Goal: Find specific page/section: Find specific page/section

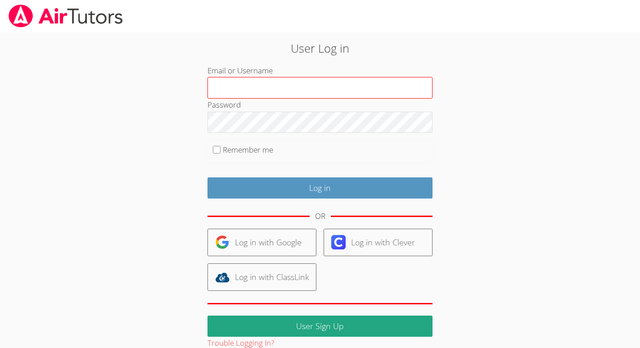
click at [292, 93] on input "Email or Username" at bounding box center [319, 88] width 225 height 22
click at [279, 86] on input "Email or Username" at bounding box center [319, 88] width 225 height 22
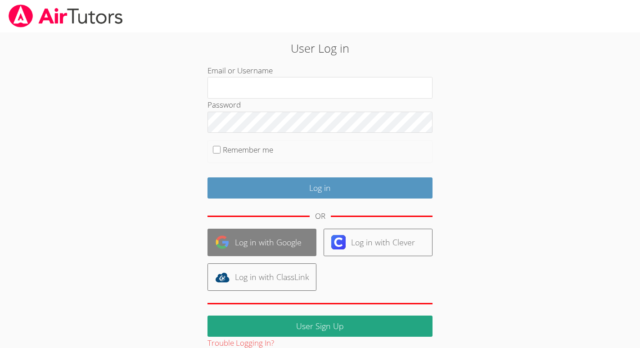
click at [263, 244] on link "Log in with Google" at bounding box center [261, 242] width 109 height 27
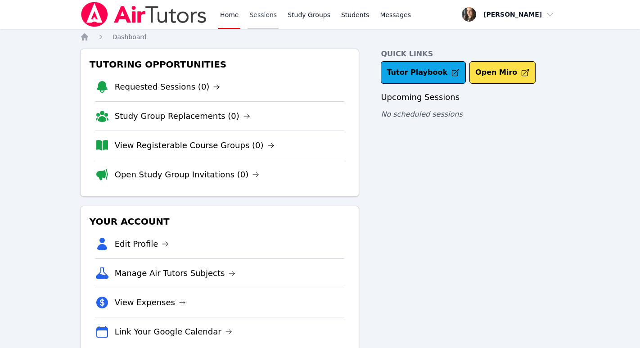
click at [257, 16] on link "Sessions" at bounding box center [263, 14] width 31 height 29
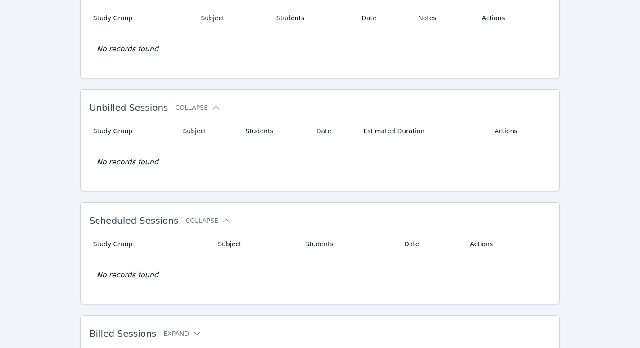
scroll to position [113, 0]
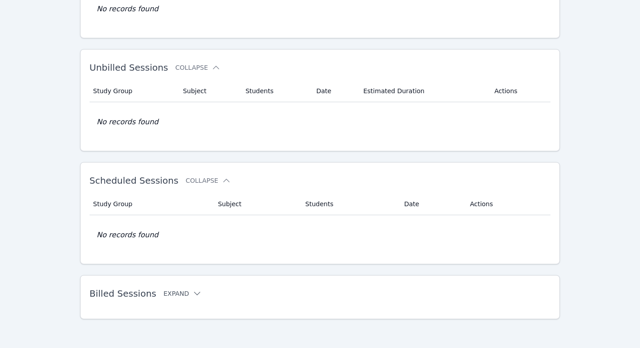
click at [193, 292] on icon at bounding box center [197, 293] width 9 height 9
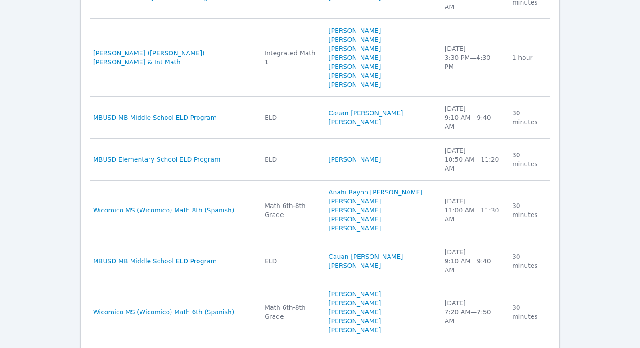
scroll to position [602, 0]
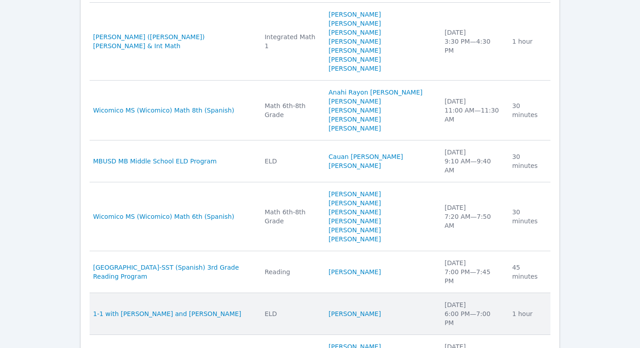
scroll to position [584, 0]
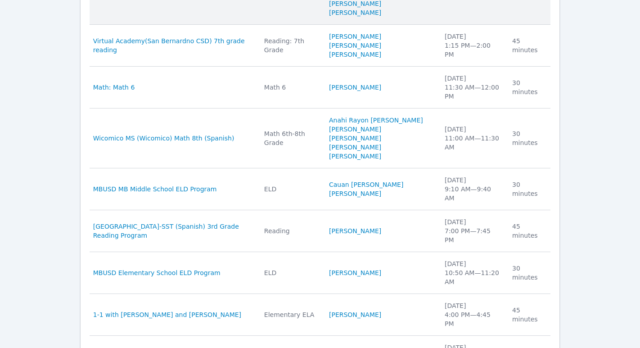
scroll to position [566, 0]
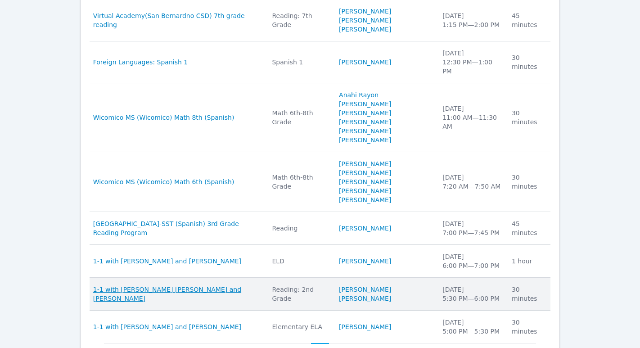
scroll to position [521, 0]
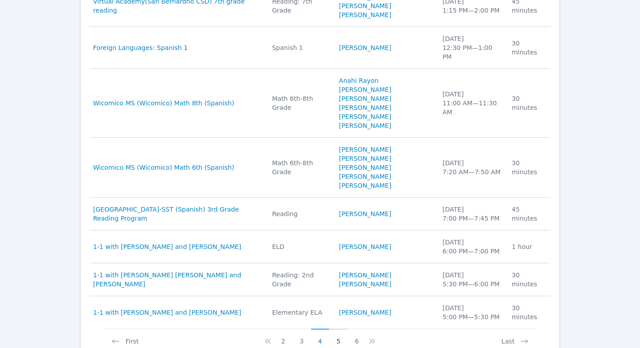
click at [338, 329] on button "5" at bounding box center [338, 337] width 18 height 17
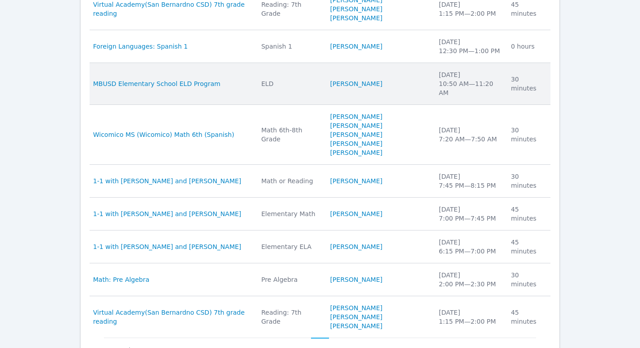
scroll to position [494, 0]
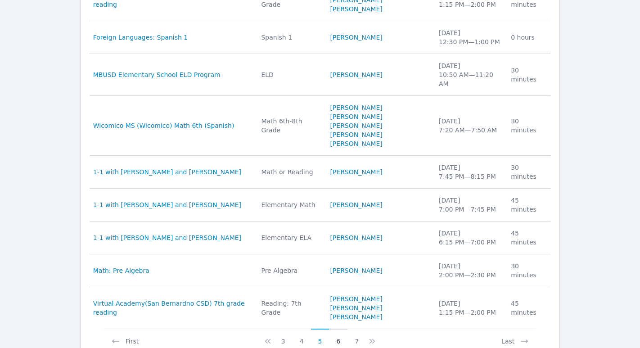
click at [338, 329] on button "6" at bounding box center [338, 337] width 18 height 17
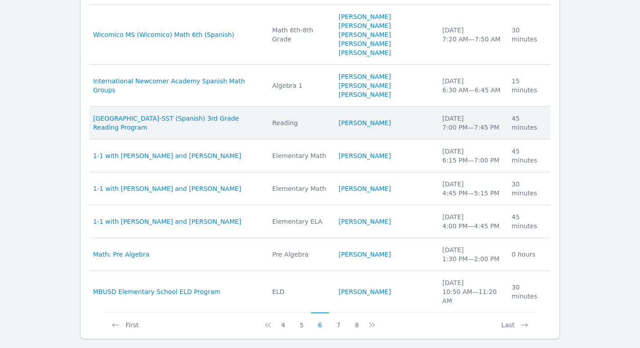
scroll to position [548, 0]
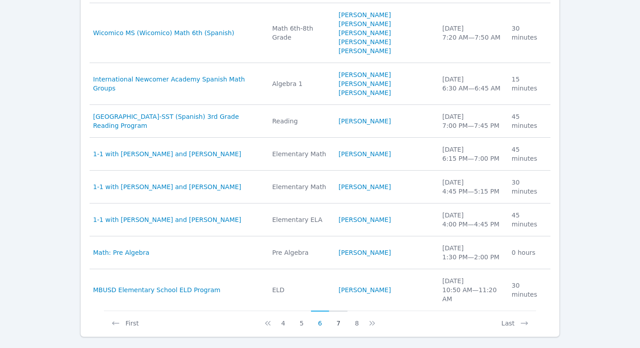
click at [339, 311] on button "7" at bounding box center [338, 319] width 18 height 17
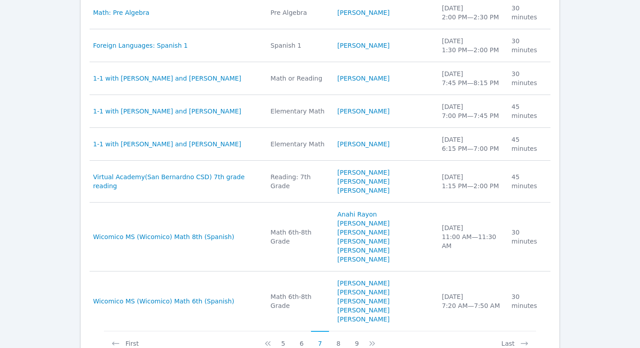
scroll to position [512, 0]
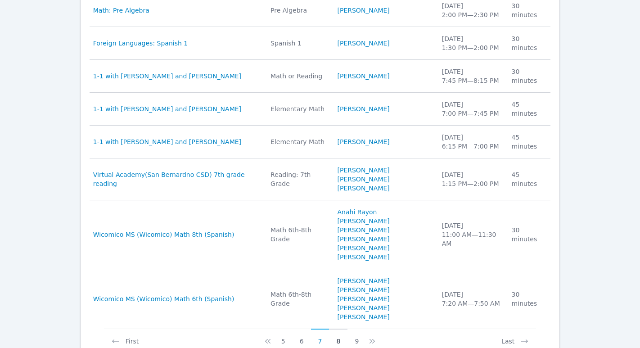
click at [339, 329] on button "8" at bounding box center [338, 337] width 18 height 17
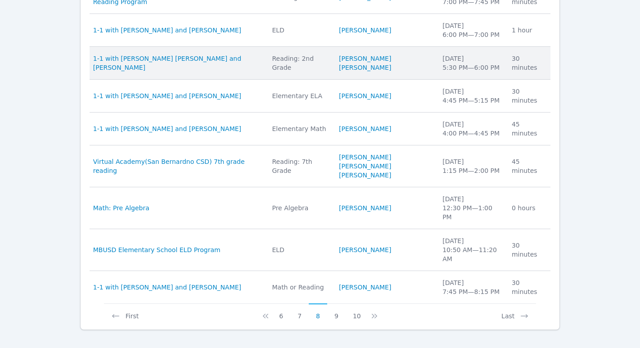
scroll to position [503, 0]
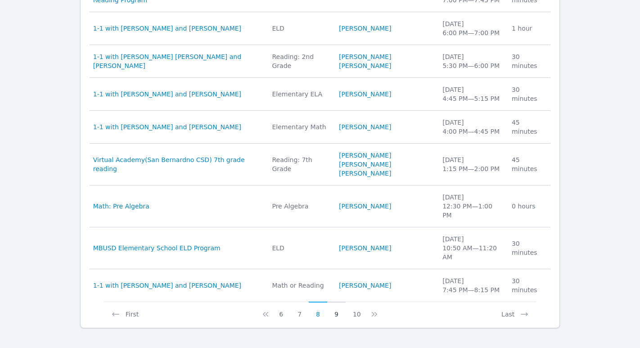
click at [337, 303] on button "9" at bounding box center [336, 310] width 18 height 17
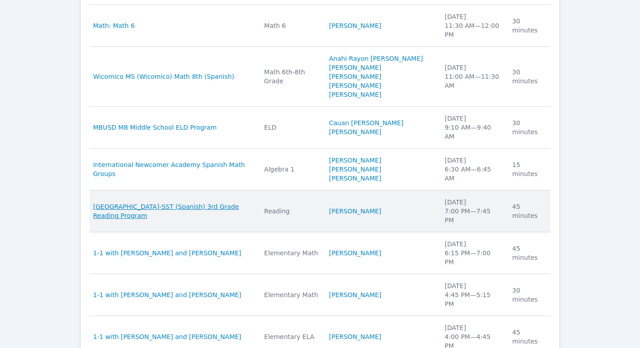
scroll to position [521, 0]
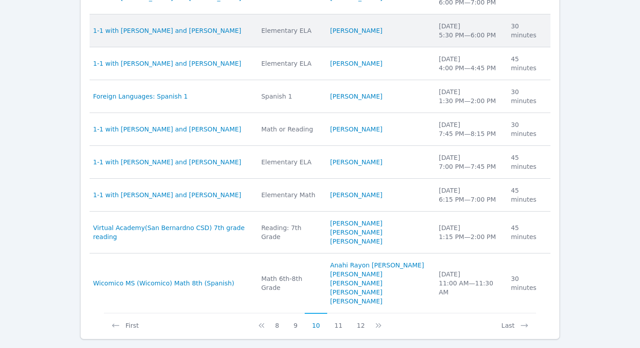
scroll to position [494, 0]
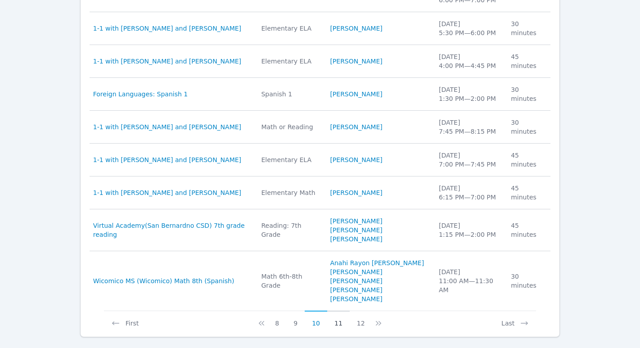
click at [339, 311] on button "11" at bounding box center [338, 319] width 23 height 17
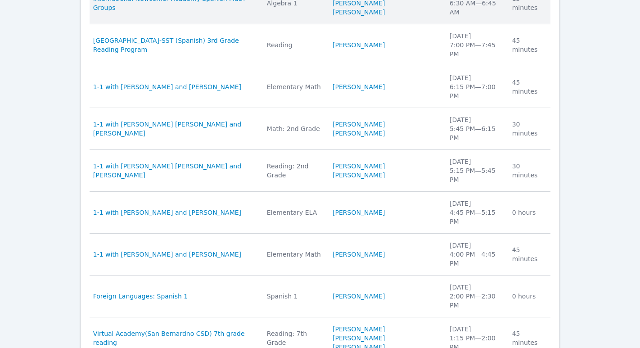
scroll to position [503, 0]
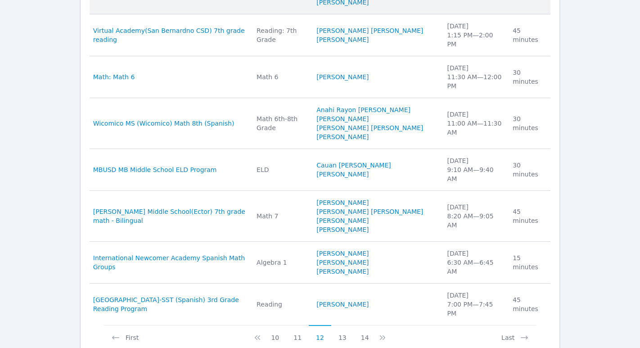
scroll to position [566, 0]
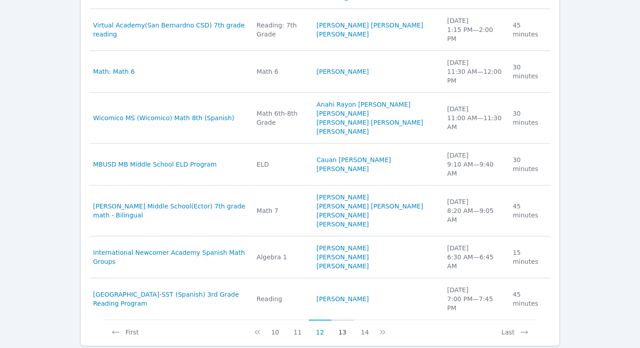
click at [341, 320] on button "13" at bounding box center [342, 328] width 23 height 17
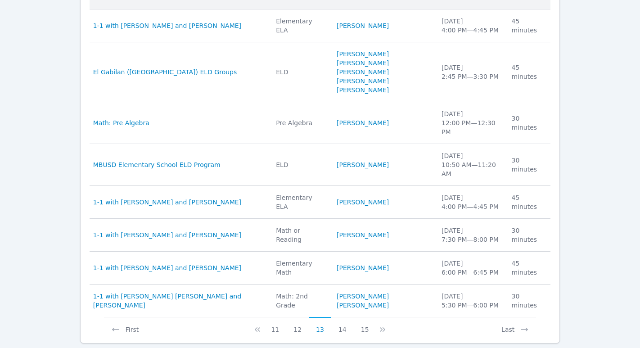
scroll to position [503, 0]
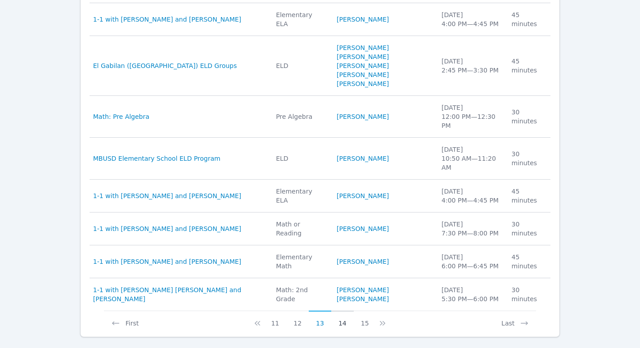
click at [342, 311] on button "14" at bounding box center [342, 319] width 23 height 17
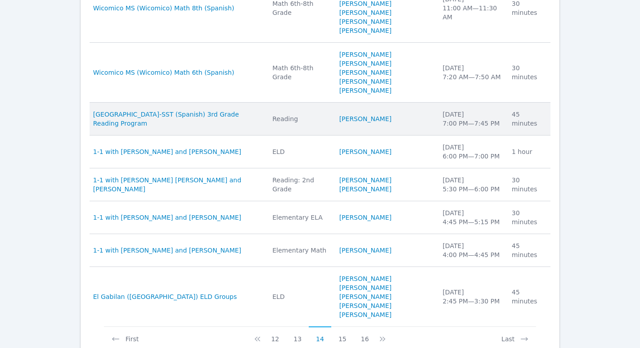
scroll to position [546, 0]
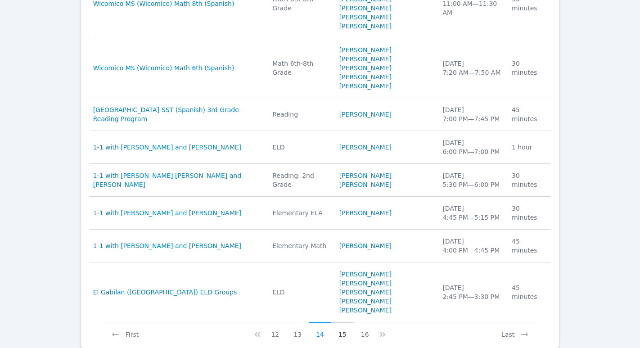
click at [344, 322] on button "15" at bounding box center [342, 330] width 23 height 17
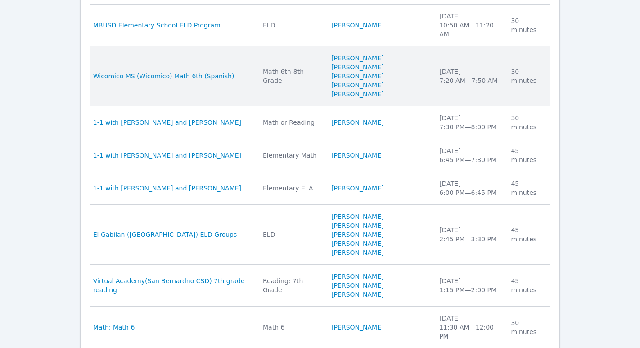
scroll to position [521, 0]
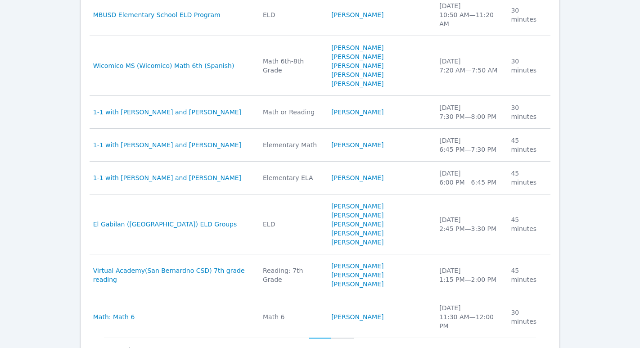
click at [343, 338] on button "16" at bounding box center [342, 346] width 23 height 17
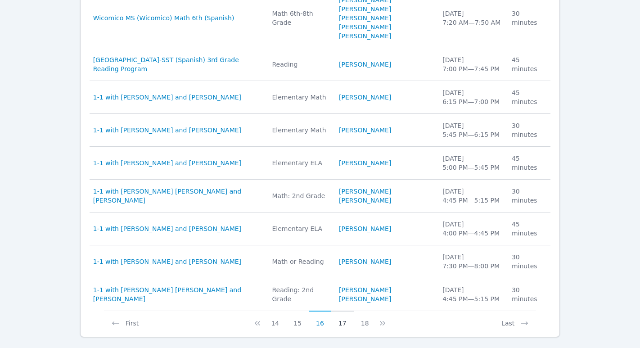
click at [339, 311] on button "17" at bounding box center [342, 319] width 23 height 17
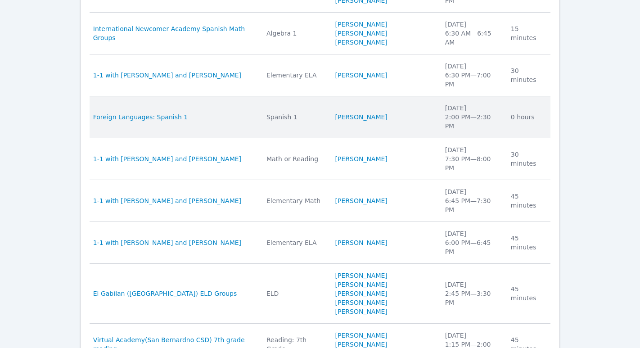
scroll to position [512, 0]
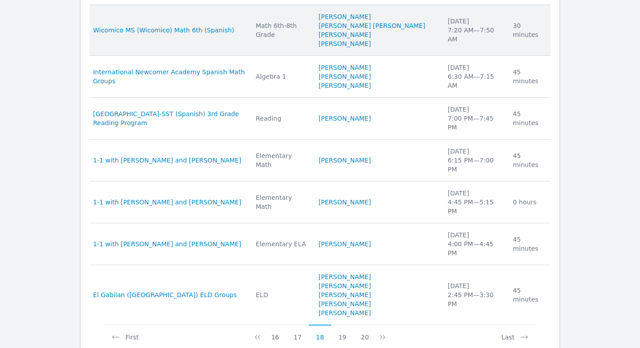
scroll to position [584, 0]
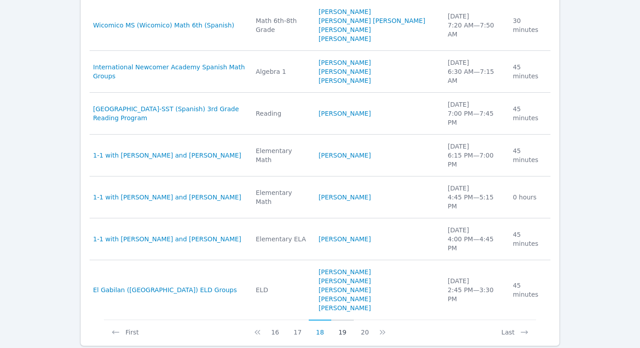
click at [341, 320] on button "19" at bounding box center [342, 328] width 23 height 17
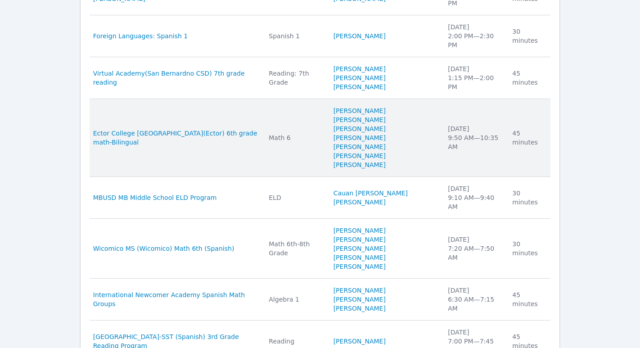
scroll to position [557, 0]
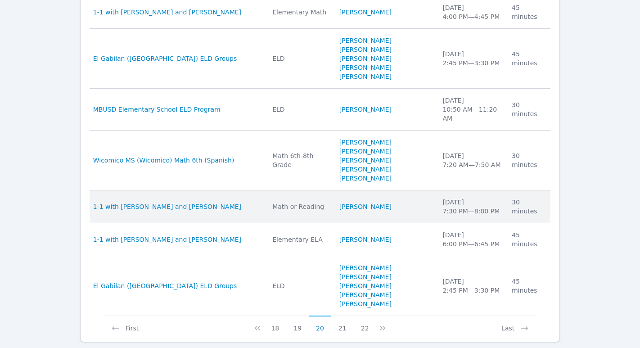
scroll to position [548, 0]
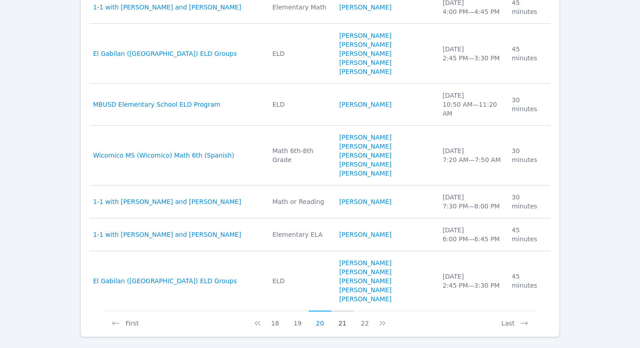
click at [344, 311] on button "21" at bounding box center [342, 319] width 23 height 17
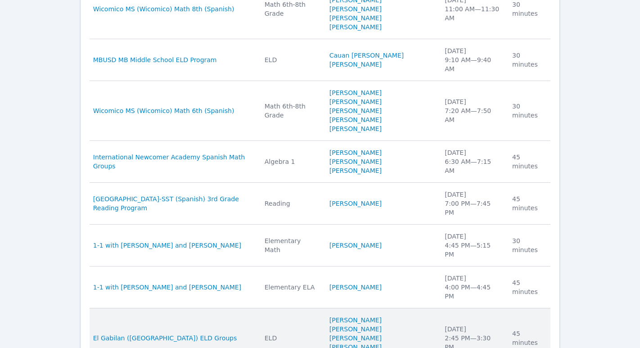
scroll to position [556, 0]
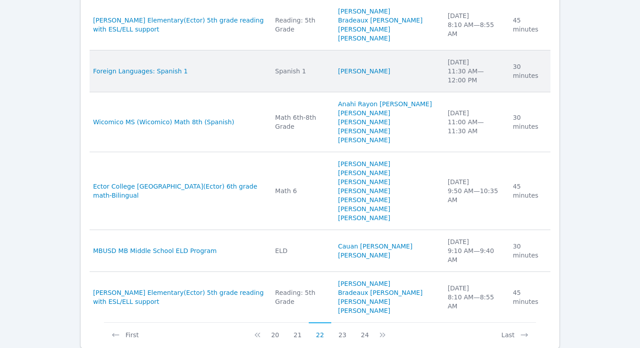
scroll to position [611, 0]
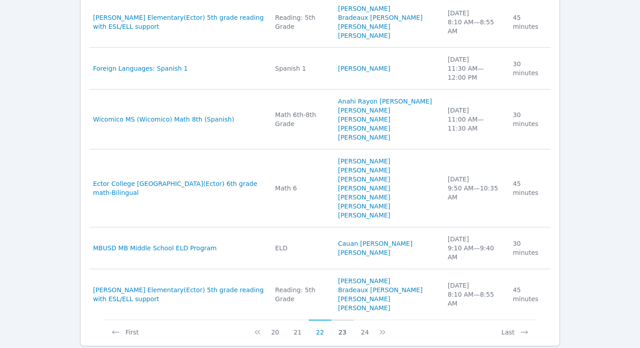
click at [339, 320] on button "23" at bounding box center [342, 328] width 23 height 17
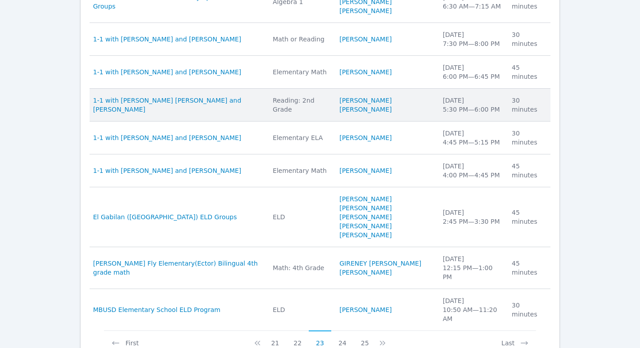
scroll to position [530, 0]
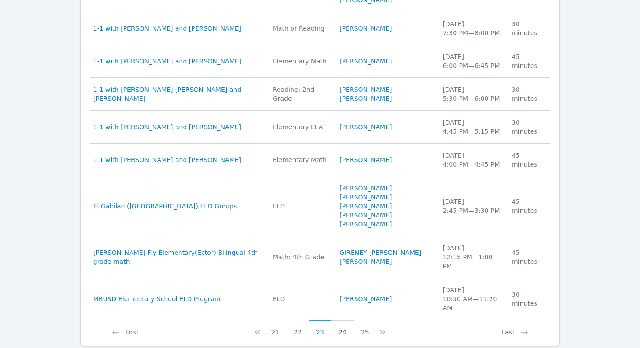
click at [340, 320] on button "24" at bounding box center [342, 328] width 23 height 17
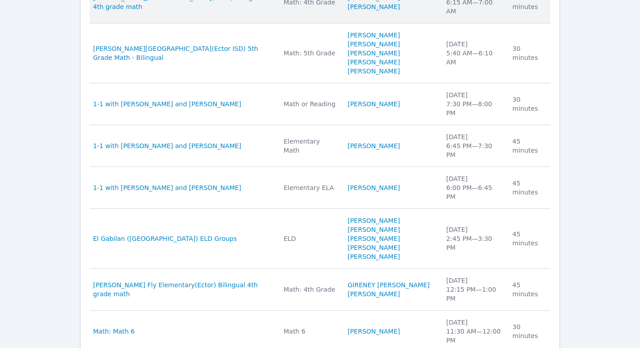
scroll to position [611, 0]
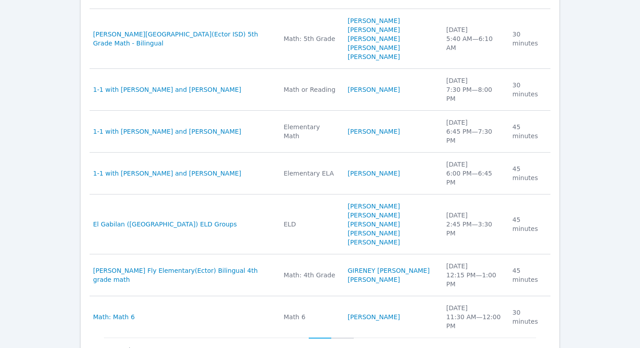
click at [344, 338] on button "25" at bounding box center [342, 346] width 23 height 17
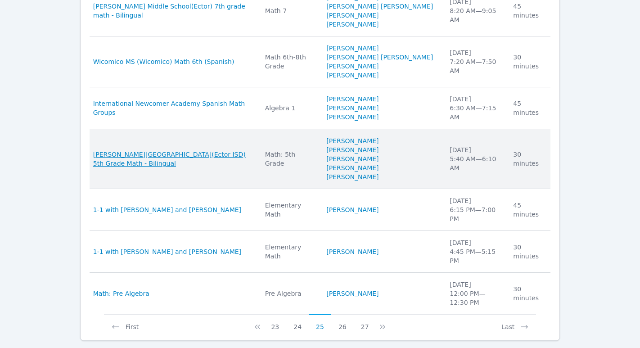
scroll to position [629, 0]
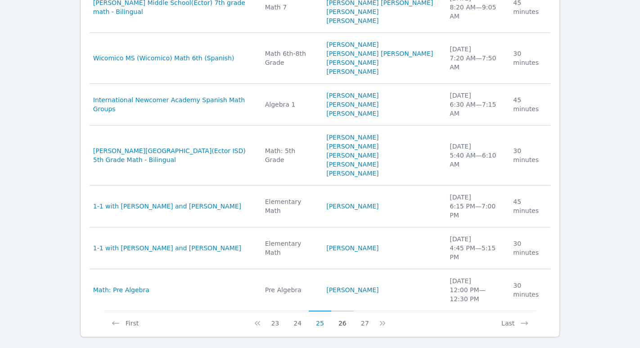
click at [345, 311] on button "26" at bounding box center [342, 319] width 23 height 17
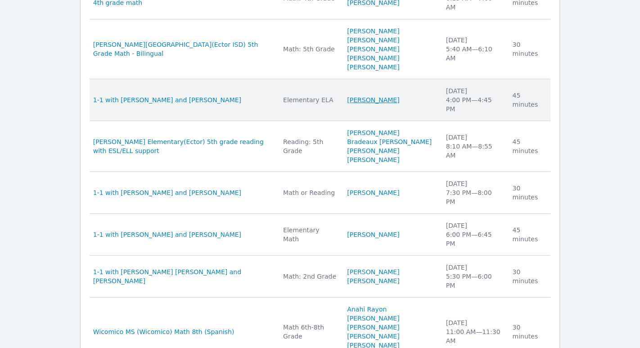
scroll to position [602, 0]
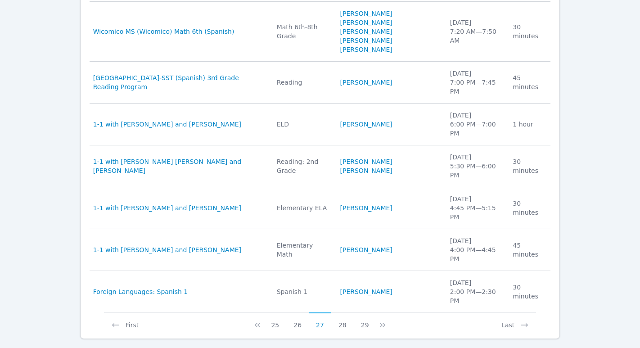
scroll to position [611, 0]
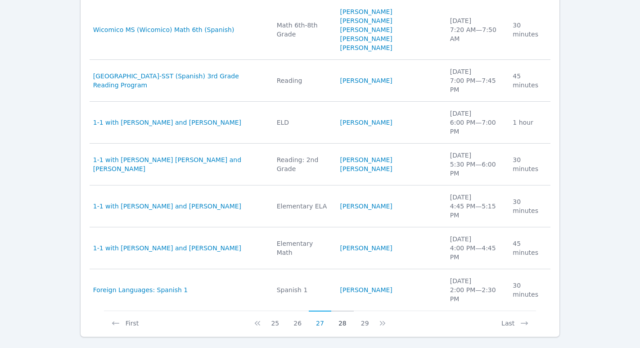
click at [341, 311] on button "28" at bounding box center [342, 319] width 23 height 17
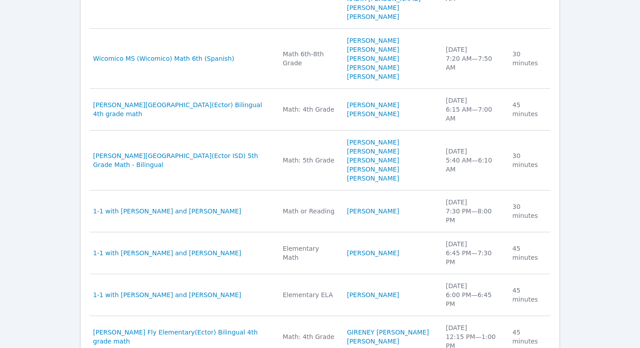
scroll to position [584, 0]
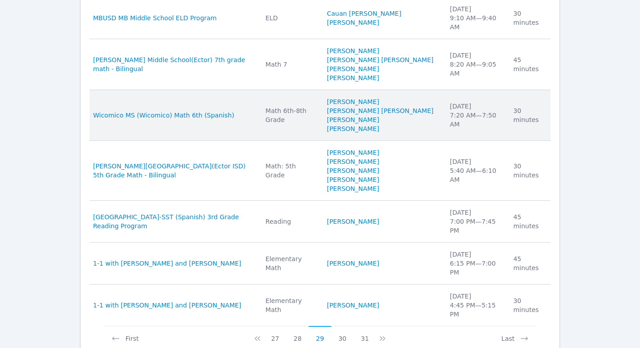
scroll to position [620, 0]
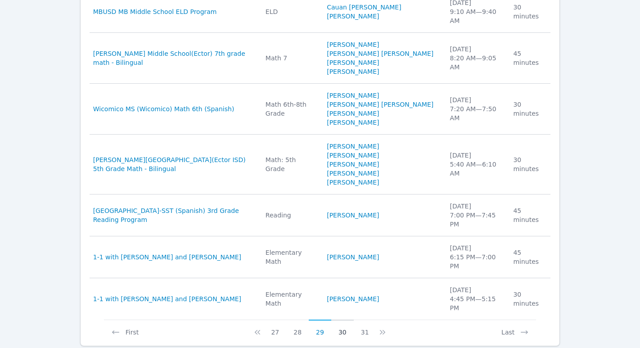
click at [342, 320] on button "30" at bounding box center [342, 328] width 23 height 17
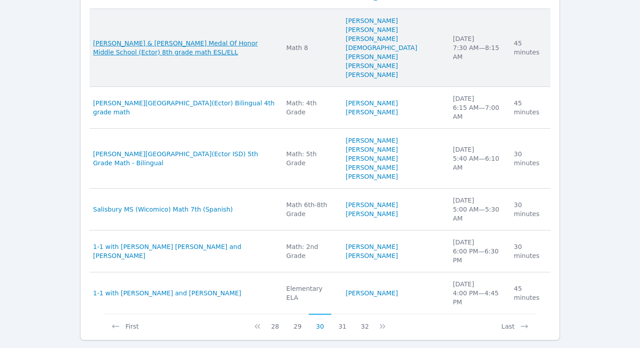
scroll to position [638, 0]
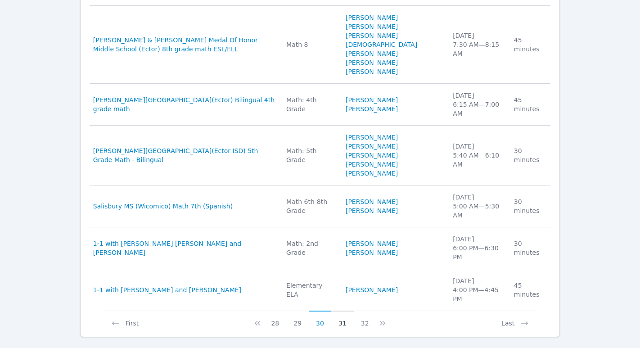
click at [341, 311] on button "31" at bounding box center [342, 319] width 23 height 17
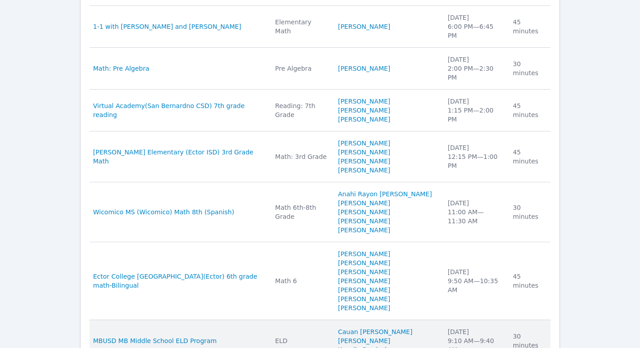
scroll to position [611, 0]
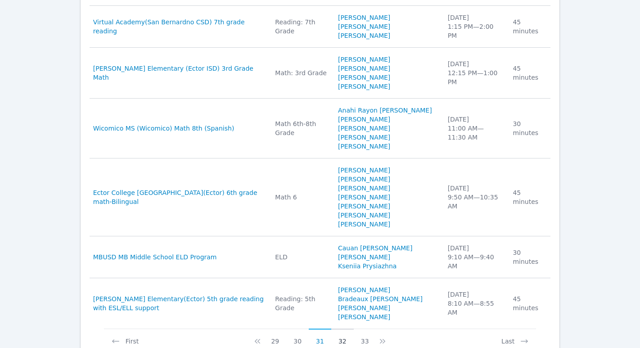
click at [342, 329] on button "32" at bounding box center [342, 337] width 23 height 17
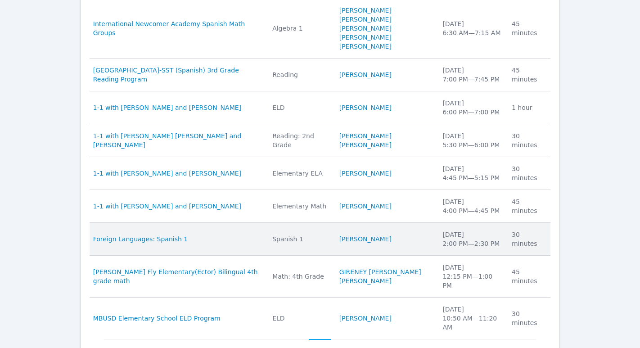
scroll to position [539, 0]
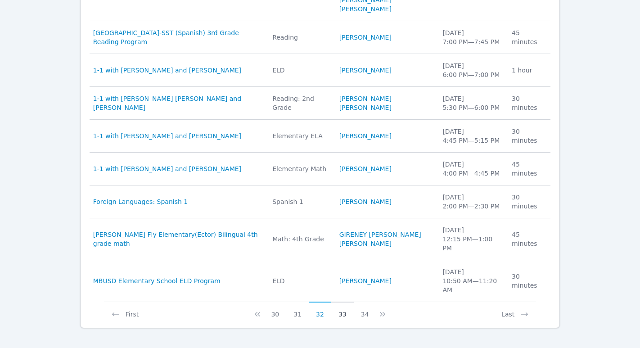
click at [344, 306] on button "33" at bounding box center [342, 310] width 23 height 17
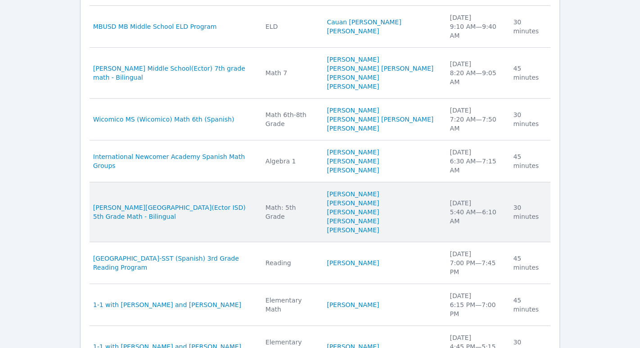
scroll to position [611, 0]
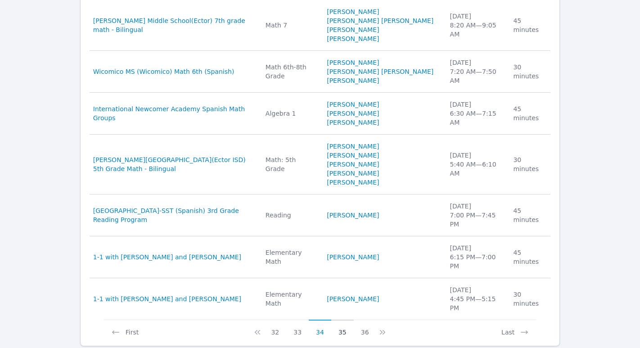
click at [341, 320] on button "35" at bounding box center [342, 328] width 23 height 17
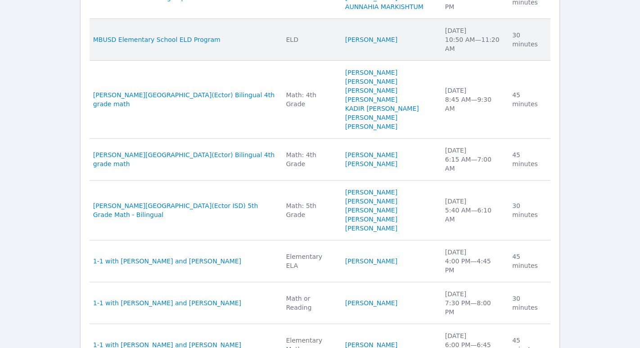
scroll to position [566, 0]
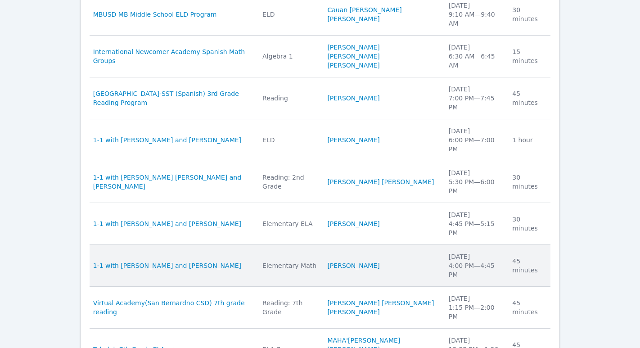
scroll to position [503, 0]
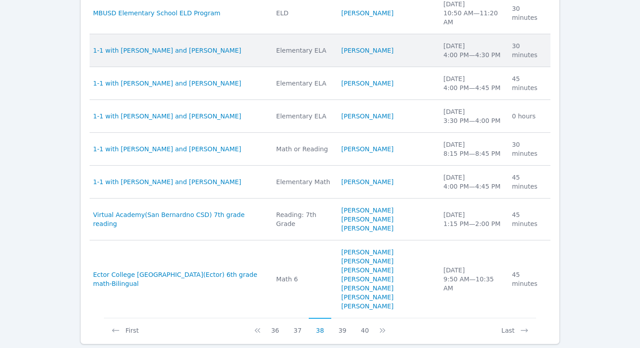
scroll to position [548, 0]
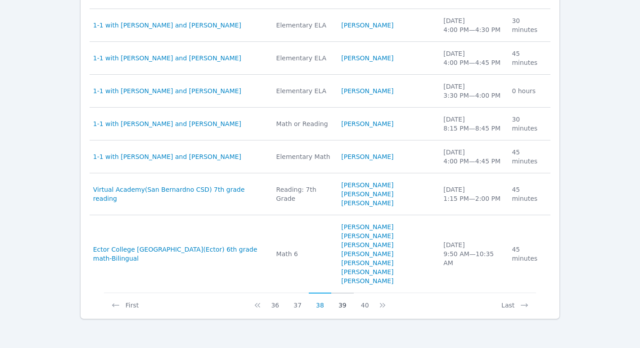
click at [342, 304] on button "39" at bounding box center [342, 301] width 23 height 17
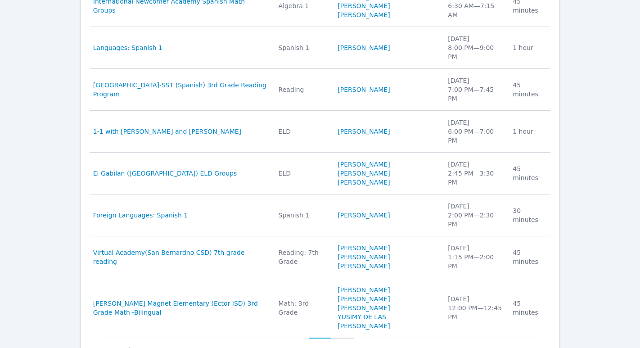
click at [342, 338] on button "40" at bounding box center [342, 346] width 23 height 17
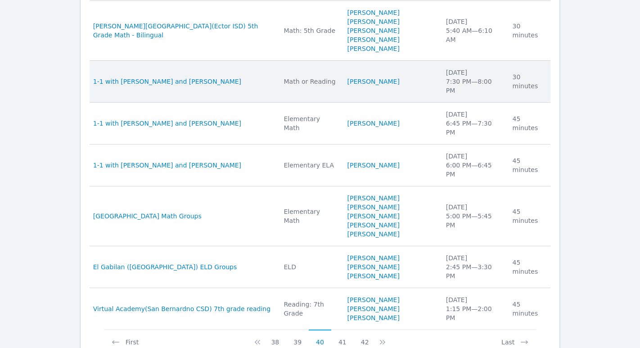
scroll to position [602, 0]
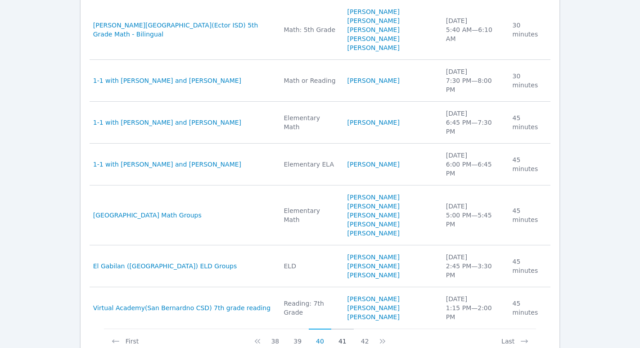
click at [341, 329] on button "41" at bounding box center [342, 337] width 23 height 17
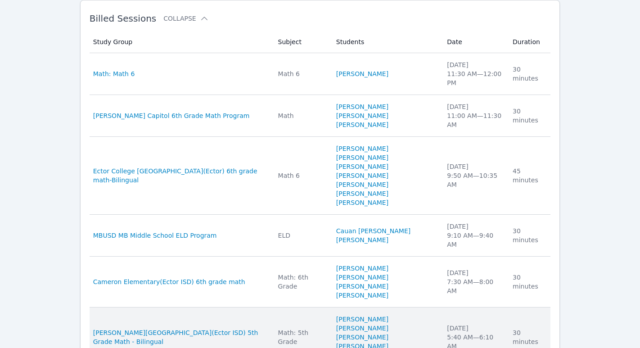
scroll to position [381, 0]
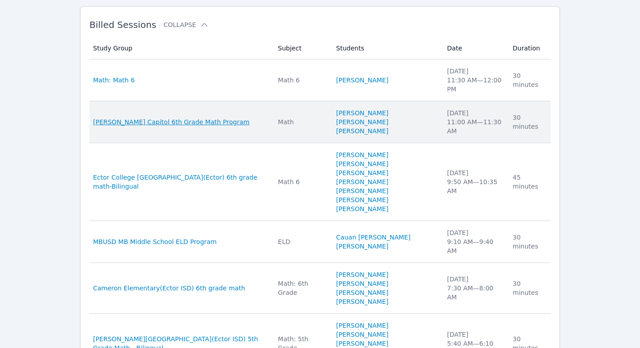
click at [176, 122] on span "KIPP Capitol 6th Grade Math Program" at bounding box center [171, 121] width 157 height 9
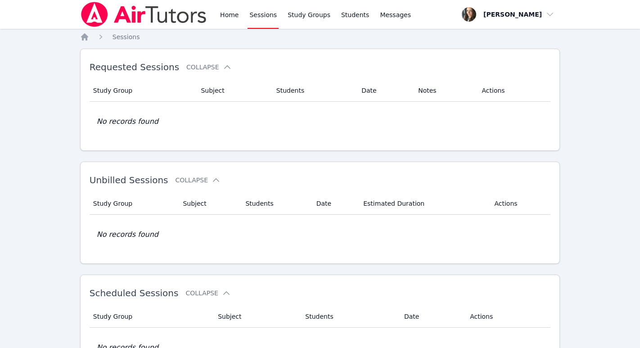
scroll to position [113, 0]
